Goal: Task Accomplishment & Management: Use online tool/utility

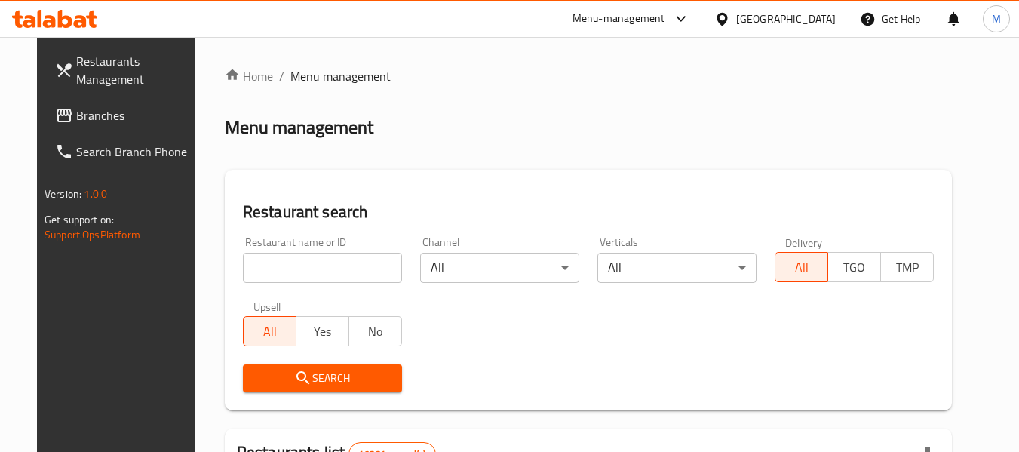
click at [727, 14] on icon at bounding box center [721, 18] width 11 height 13
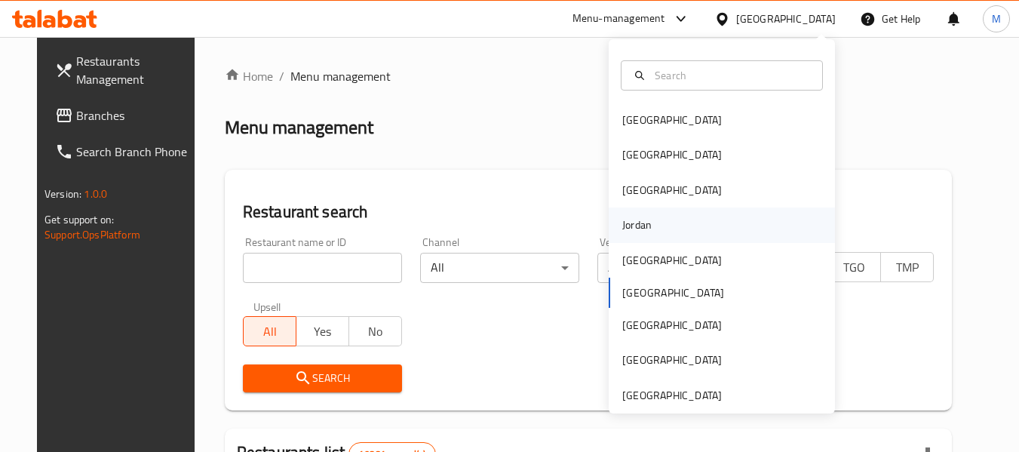
click at [655, 227] on div "Jordan" at bounding box center [722, 224] width 226 height 35
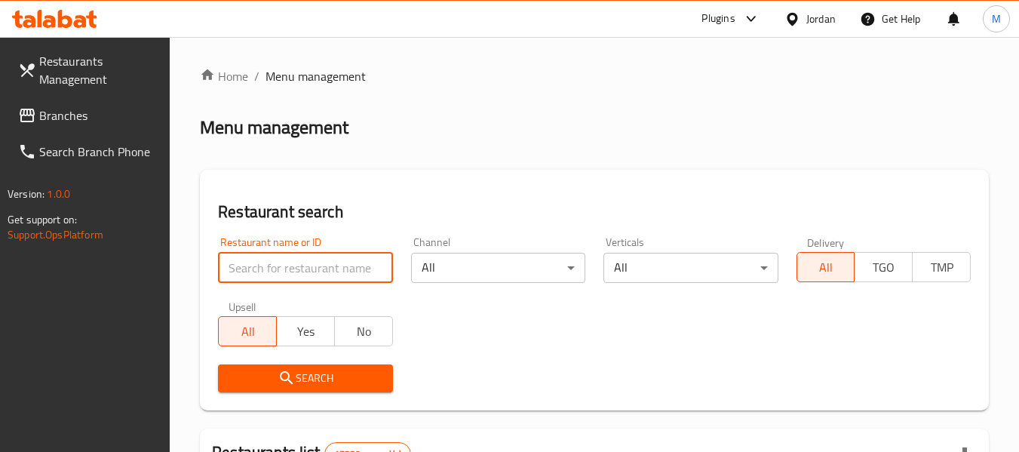
click at [283, 267] on input "search" at bounding box center [305, 268] width 174 height 30
paste input "Grill It"
type input "Grill It"
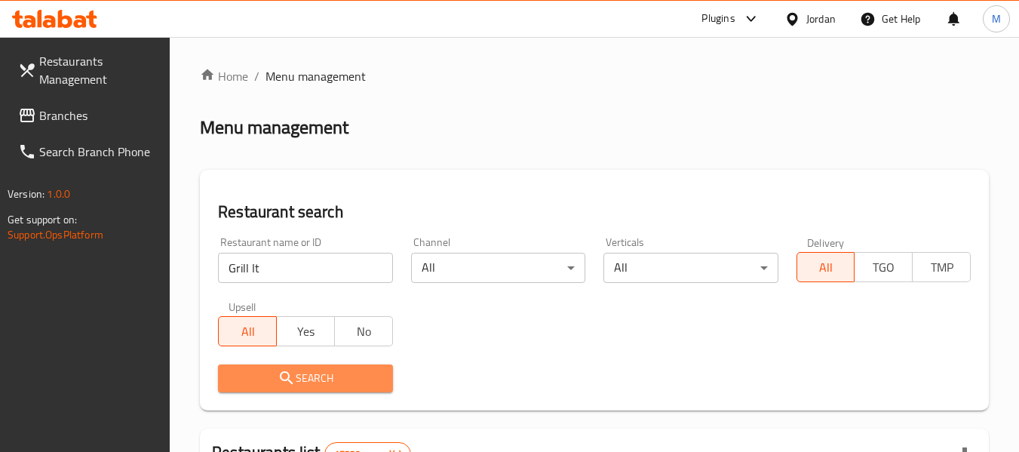
click at [321, 371] on button "Search" at bounding box center [305, 378] width 174 height 28
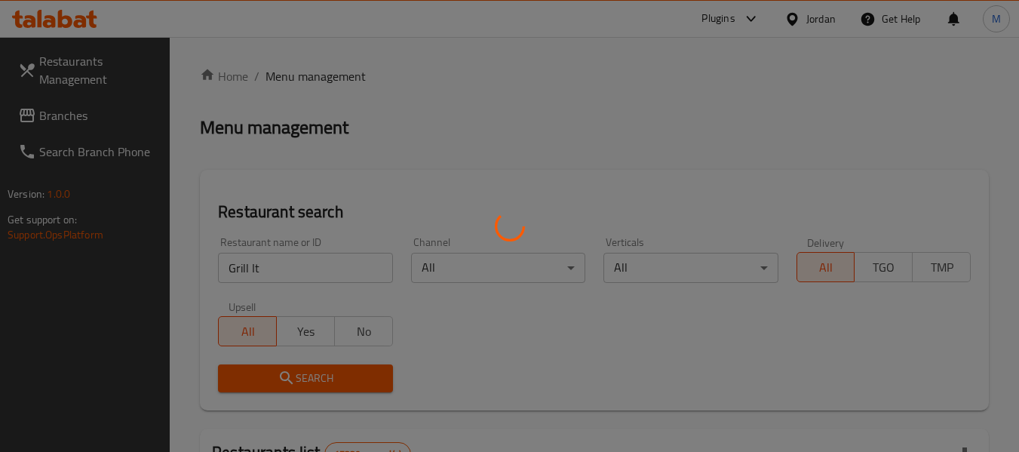
click at [322, 376] on div at bounding box center [509, 226] width 1019 height 452
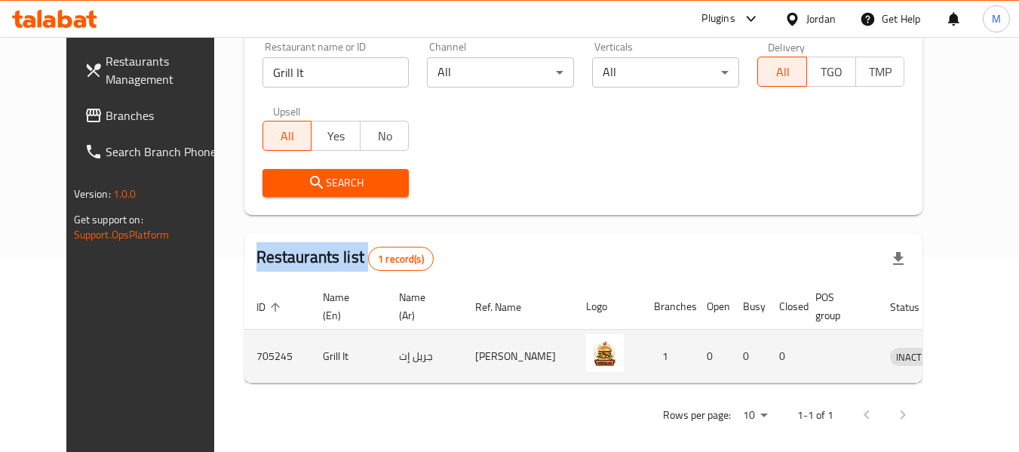
scroll to position [208, 0]
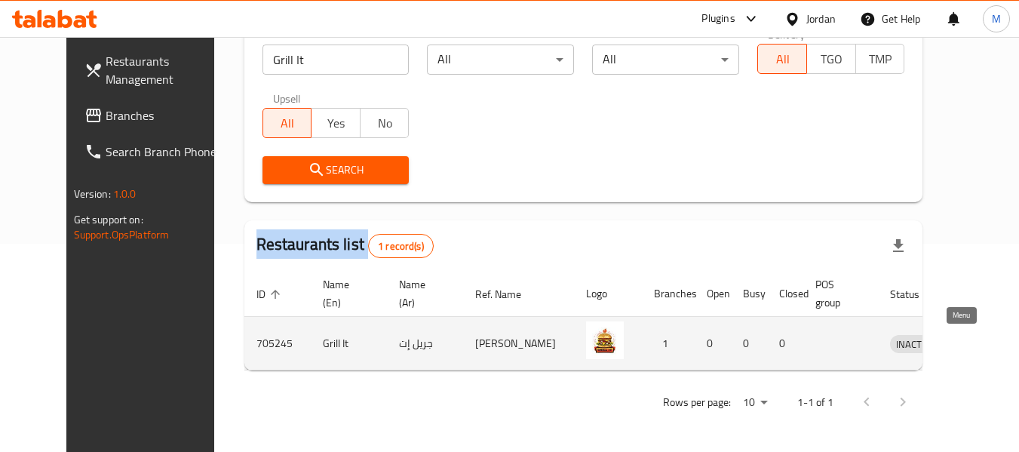
click at [972, 342] on icon "enhanced table" at bounding box center [980, 344] width 17 height 13
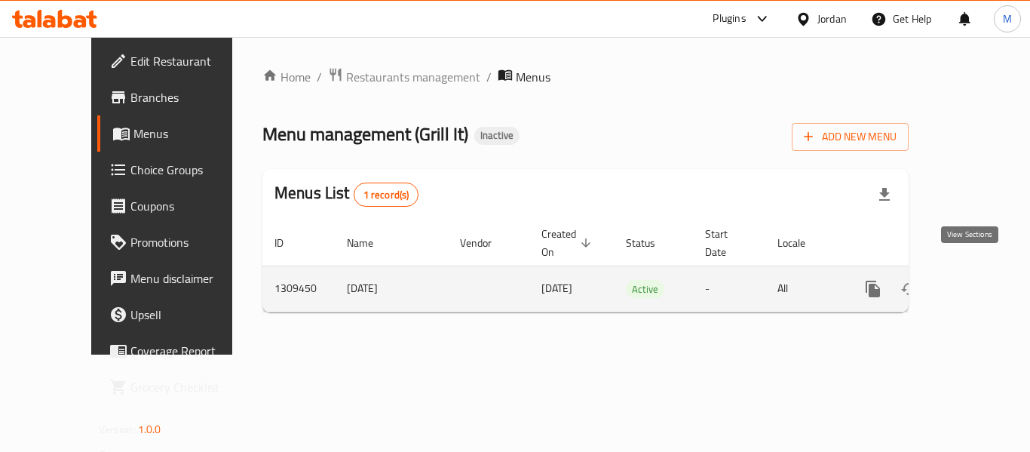
click at [970, 271] on link "enhanced table" at bounding box center [982, 289] width 36 height 36
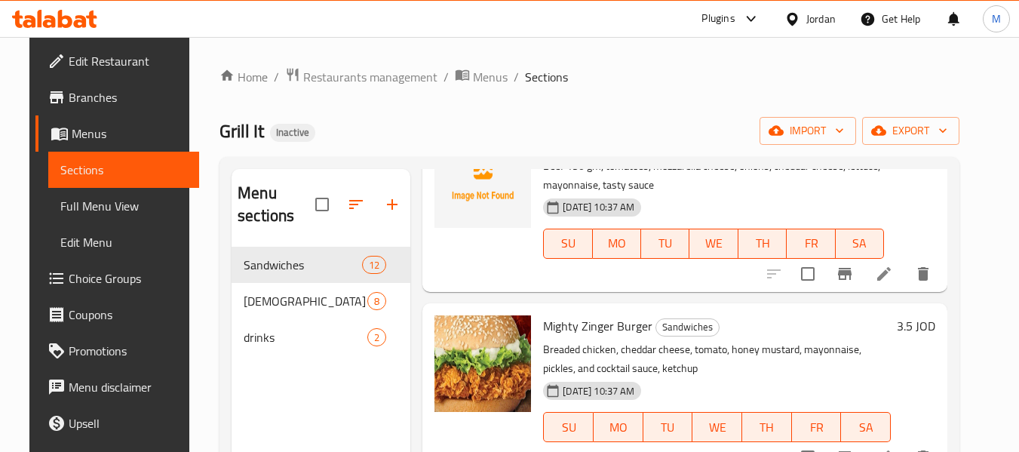
scroll to position [211, 0]
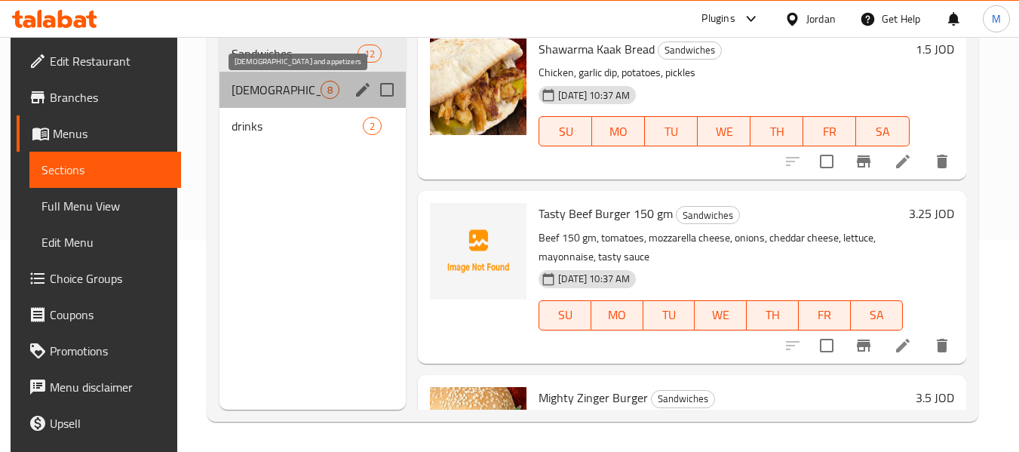
click at [265, 87] on span "[DEMOGRAPHIC_DATA] and appetizers" at bounding box center [276, 90] width 89 height 18
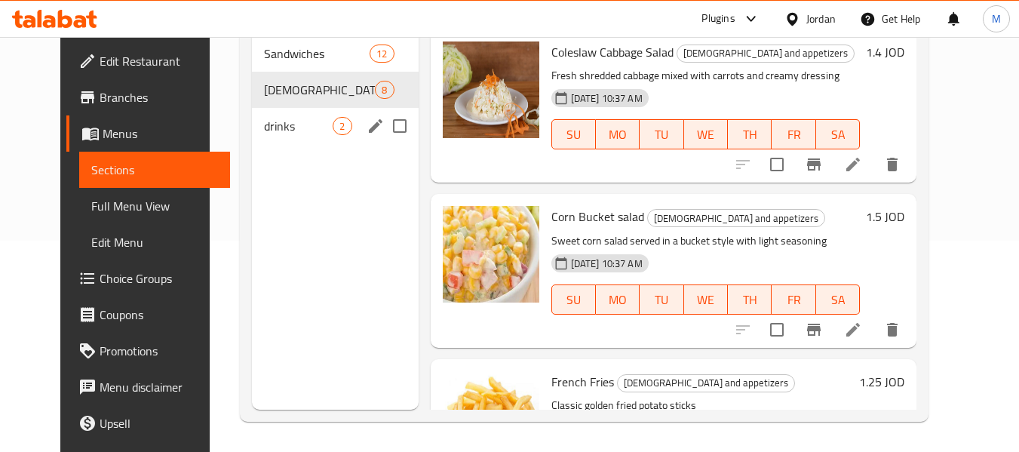
click at [269, 120] on span "drinks" at bounding box center [298, 126] width 69 height 18
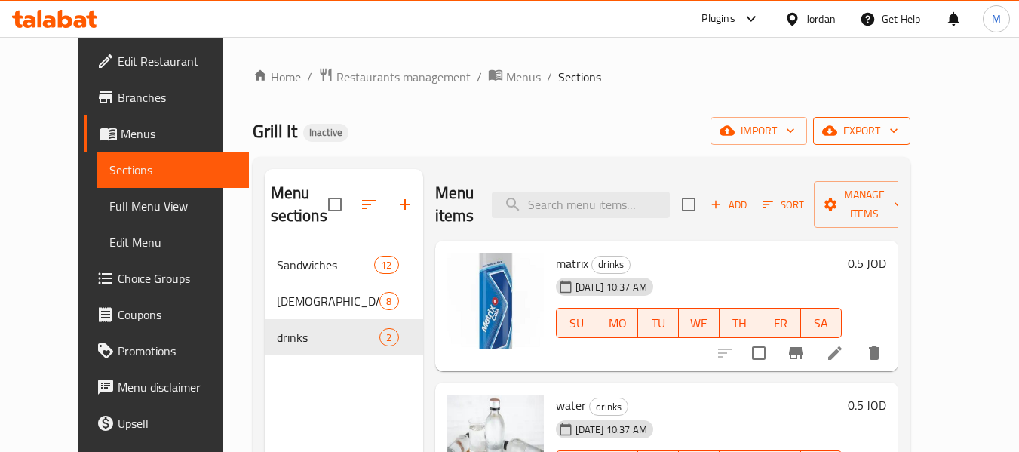
click at [898, 132] on span "export" at bounding box center [861, 130] width 73 height 19
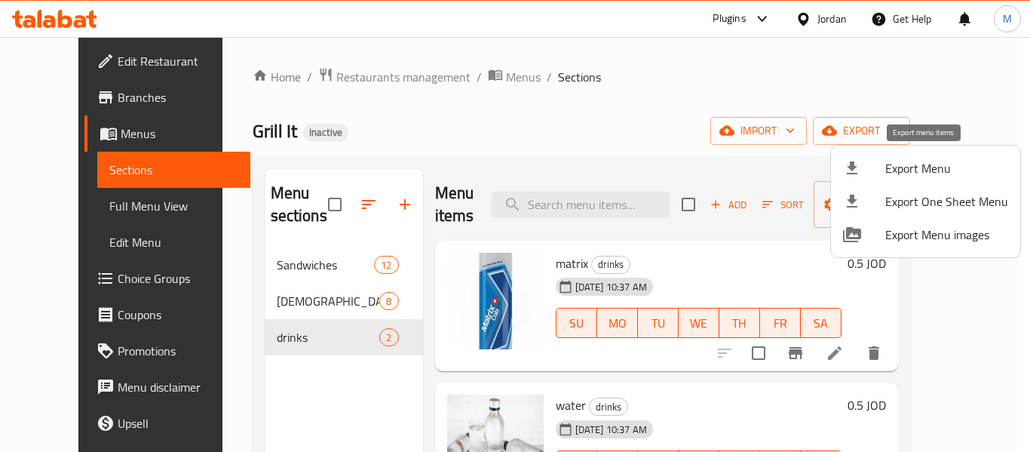
click at [928, 173] on span "Export Menu" at bounding box center [946, 168] width 123 height 18
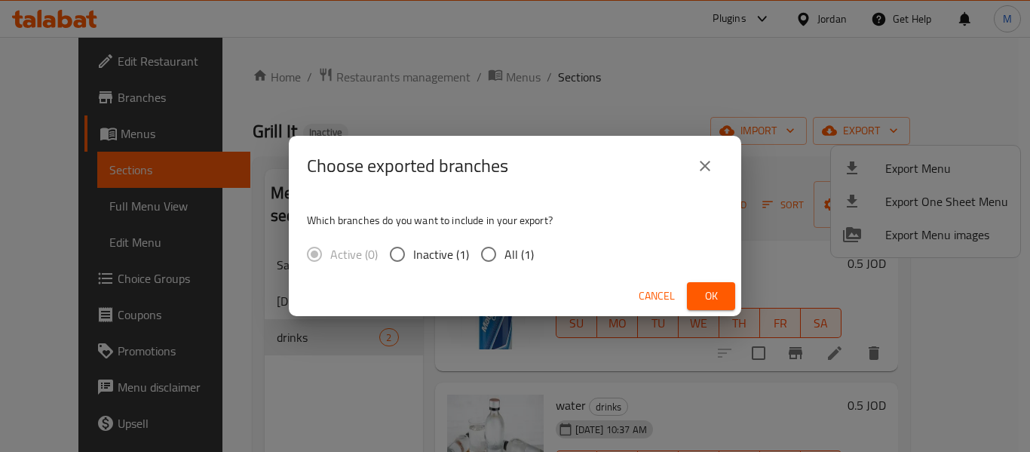
click at [508, 252] on span "All (1)" at bounding box center [519, 254] width 29 height 18
click at [505, 252] on input "All (1)" at bounding box center [489, 254] width 32 height 32
radio input "true"
click at [695, 296] on button "Ok" at bounding box center [711, 296] width 48 height 28
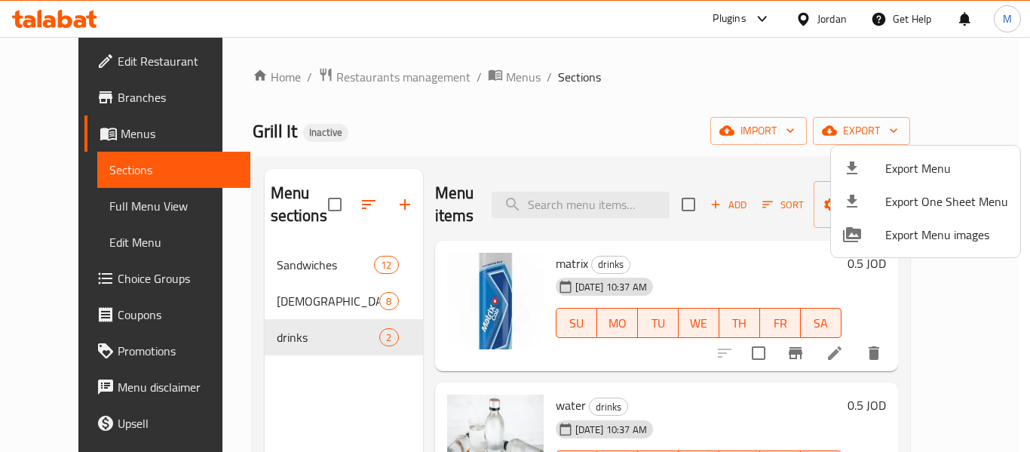
click at [345, 127] on div at bounding box center [515, 226] width 1030 height 452
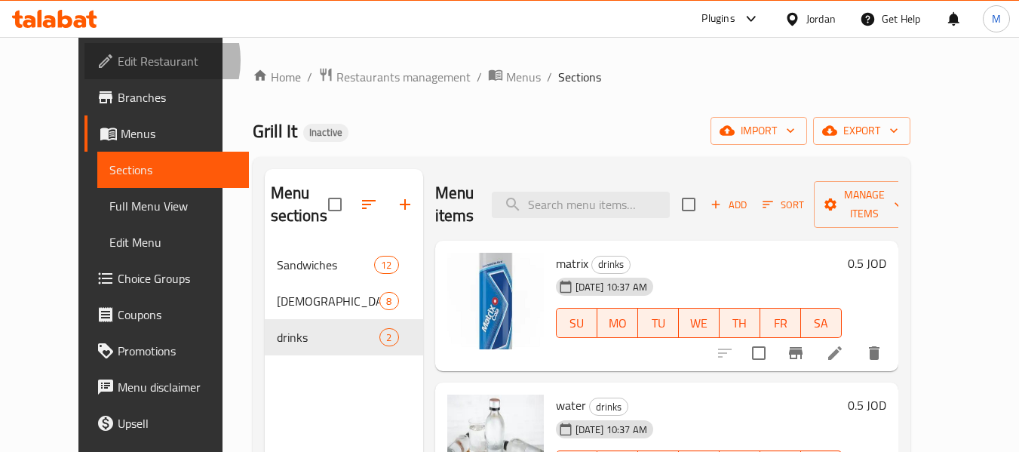
click at [118, 60] on span "Edit Restaurant" at bounding box center [177, 61] width 119 height 18
